Goal: Information Seeking & Learning: Compare options

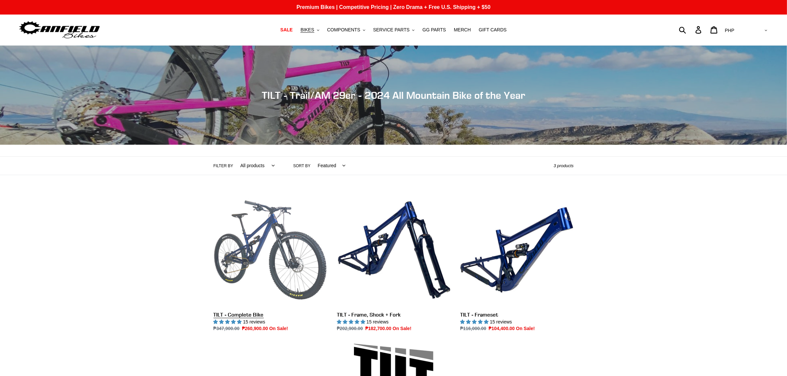
click at [280, 238] on link "TILT - Complete Bike" at bounding box center [269, 262] width 113 height 139
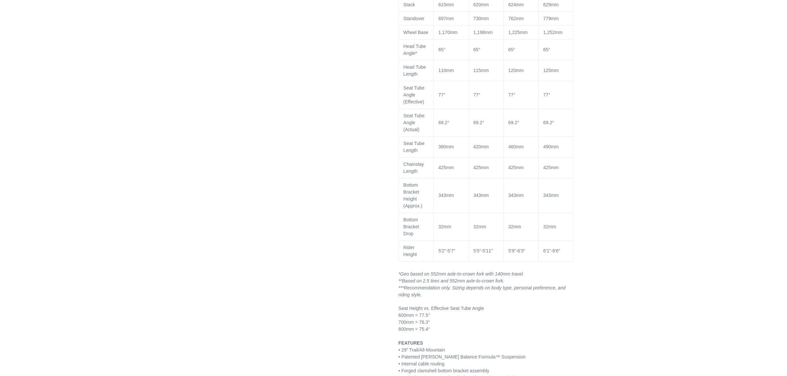
select select "highest-rating"
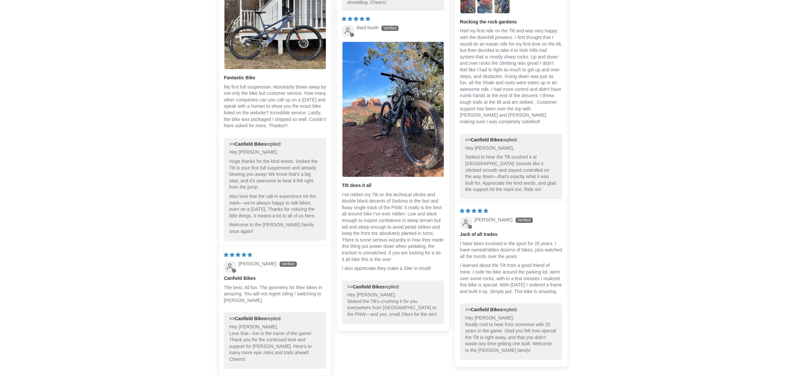
scroll to position [1919, 0]
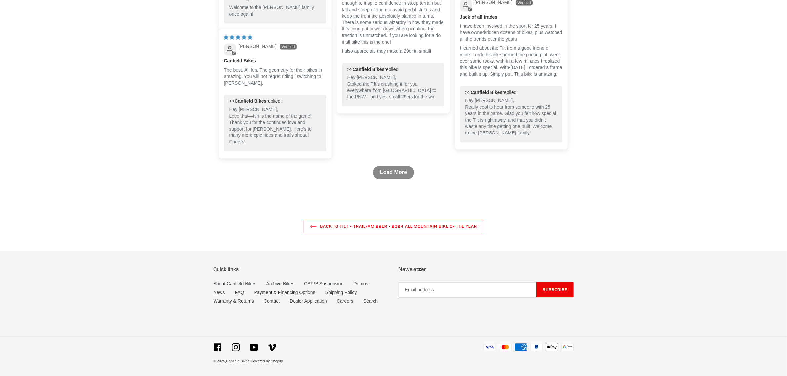
click at [386, 169] on link "Load More" at bounding box center [393, 172] width 41 height 13
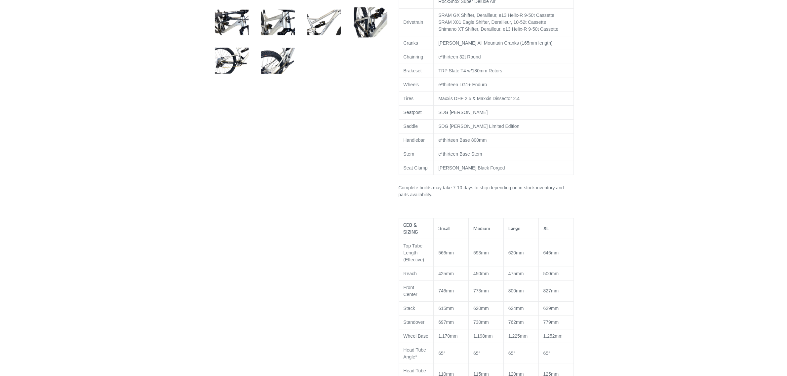
scroll to position [0, 0]
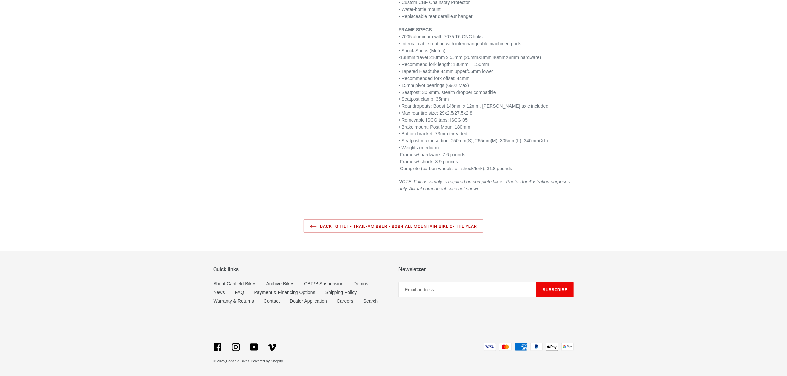
click at [411, 225] on link "Back to TILT - Trail/AM 29er - 2024 All Mountain Bike of the Year" at bounding box center [393, 226] width 179 height 13
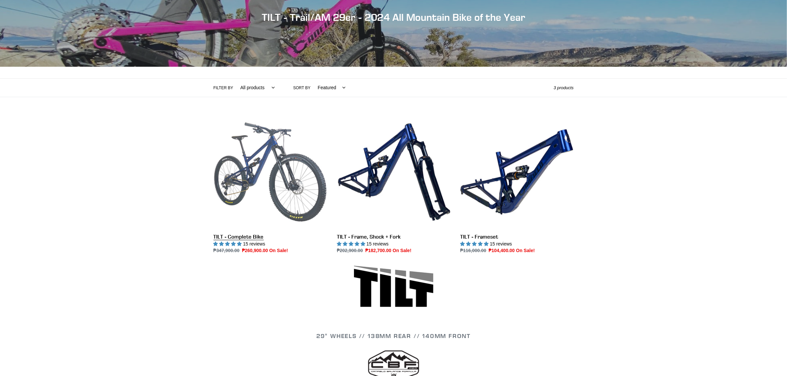
scroll to position [74, 0]
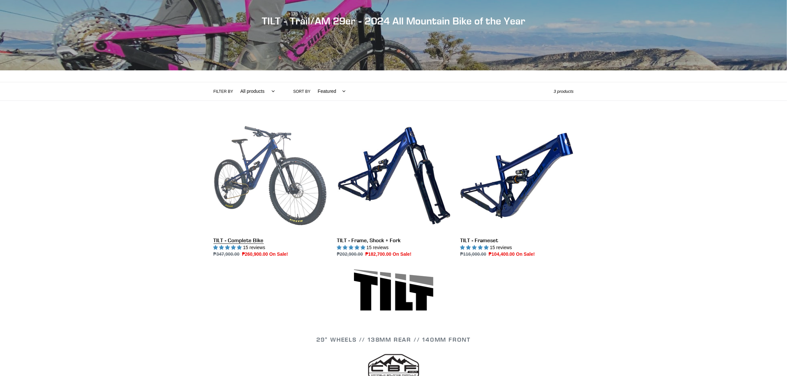
click at [258, 167] on link "TILT - Complete Bike" at bounding box center [269, 188] width 113 height 139
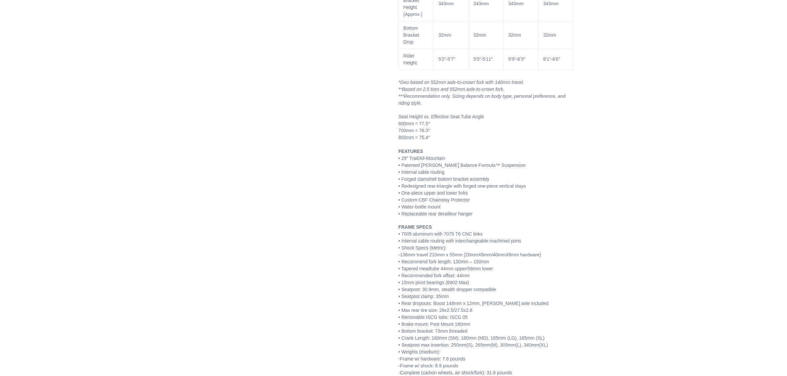
select select "highest-rating"
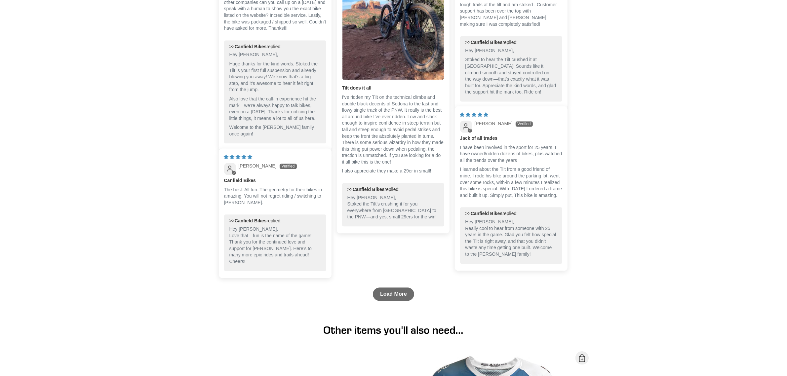
scroll to position [1776, 0]
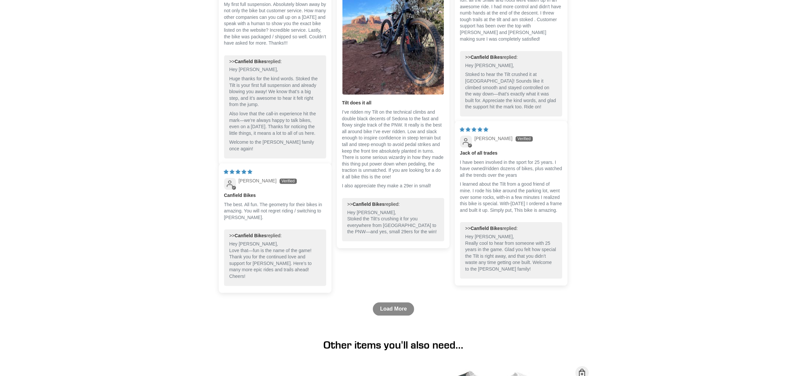
click at [399, 315] on link "Load More" at bounding box center [393, 308] width 41 height 13
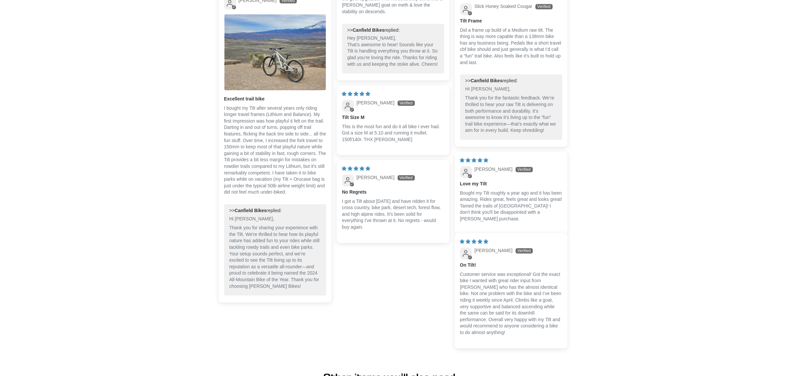
scroll to position [2065, 0]
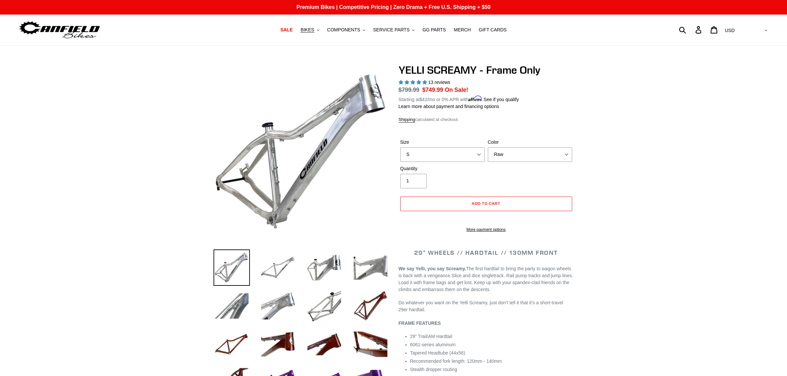
select select "Raw"
select select "highest-rating"
